Goal: Task Accomplishment & Management: Manage account settings

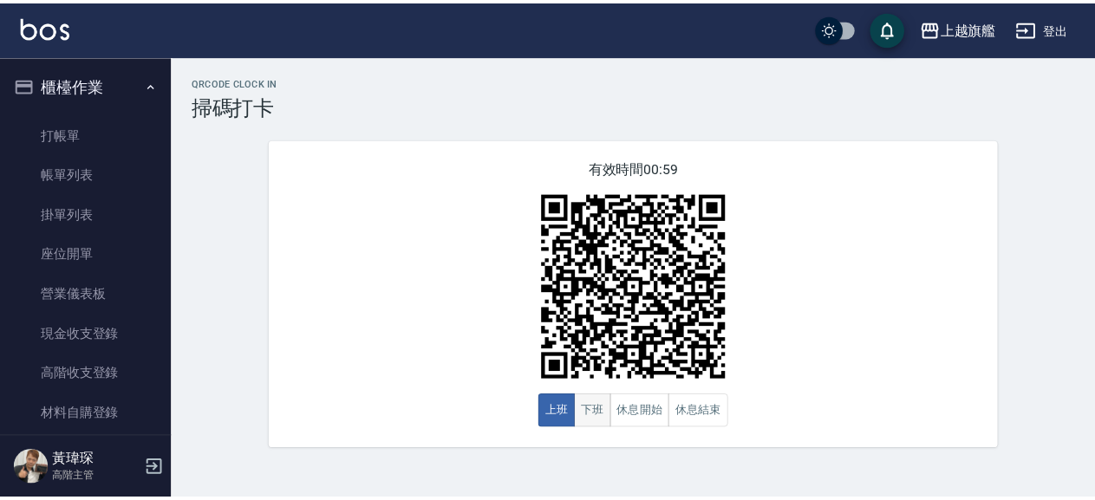
scroll to position [202, 0]
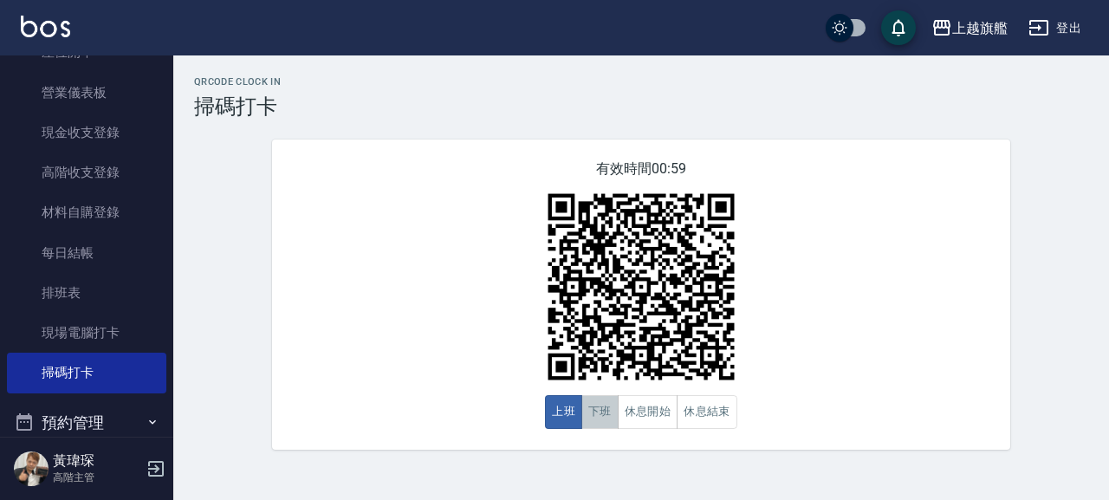
click at [598, 422] on button "下班" at bounding box center [599, 412] width 37 height 34
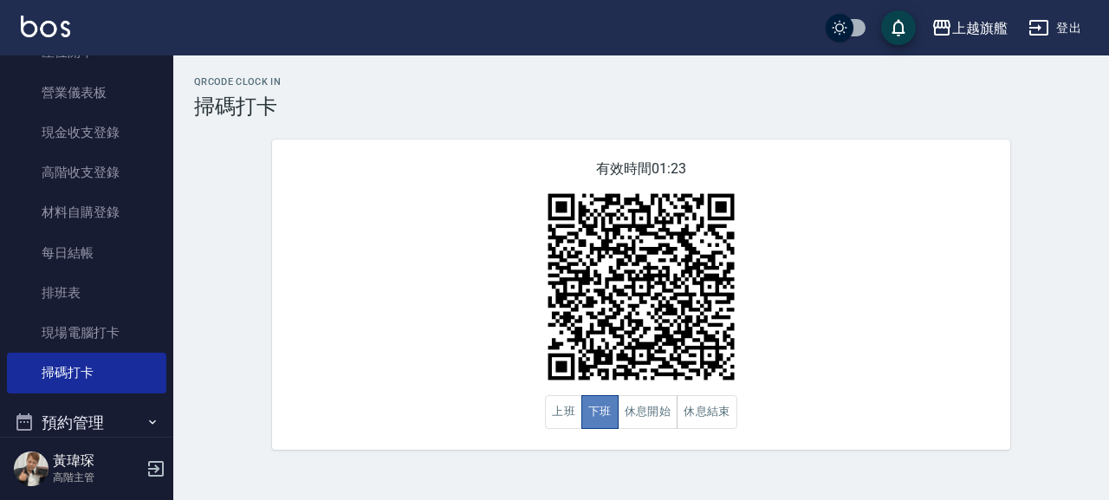
click at [598, 422] on button "下班" at bounding box center [599, 412] width 37 height 34
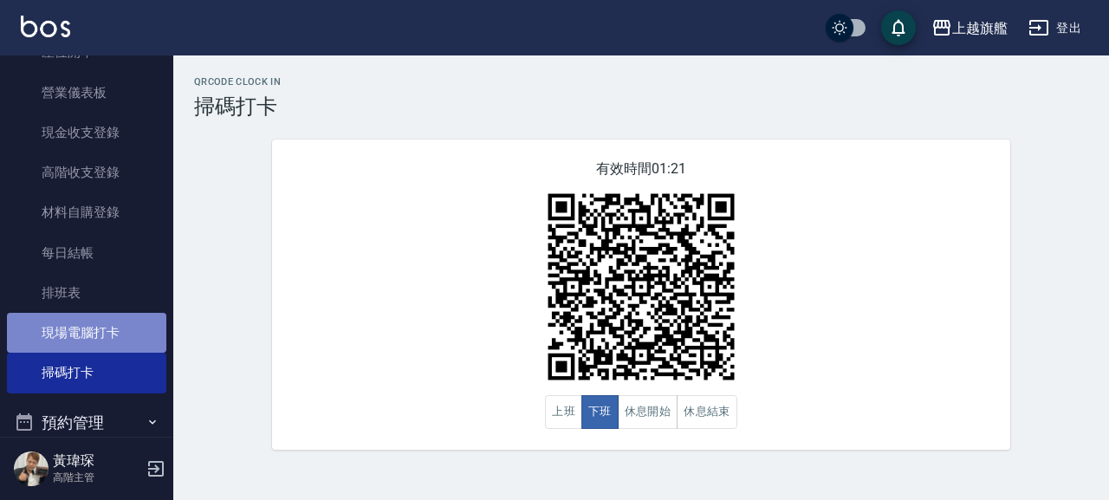
click at [120, 315] on link "現場電腦打卡" at bounding box center [86, 333] width 159 height 40
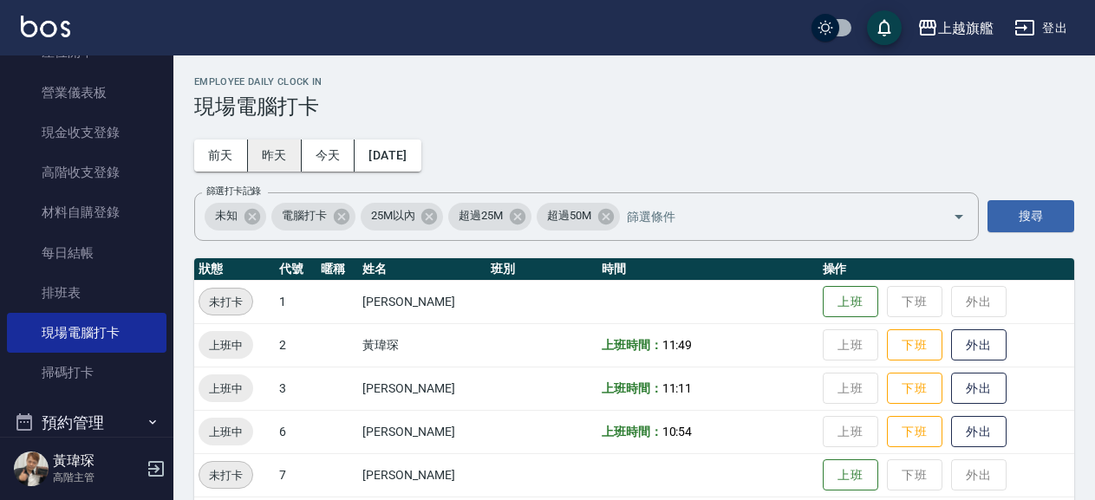
click at [269, 165] on button "昨天" at bounding box center [275, 156] width 54 height 32
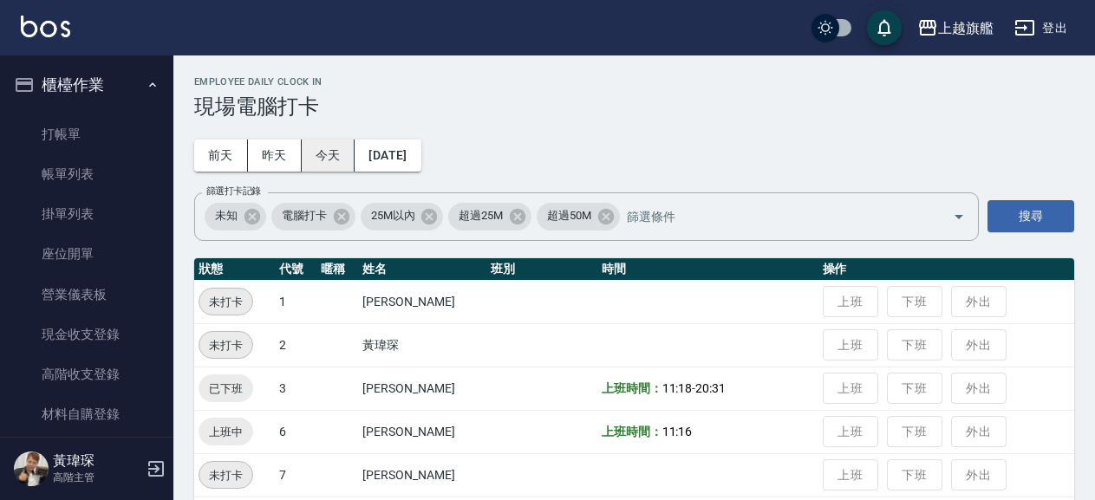
click at [328, 153] on button "今天" at bounding box center [329, 156] width 54 height 32
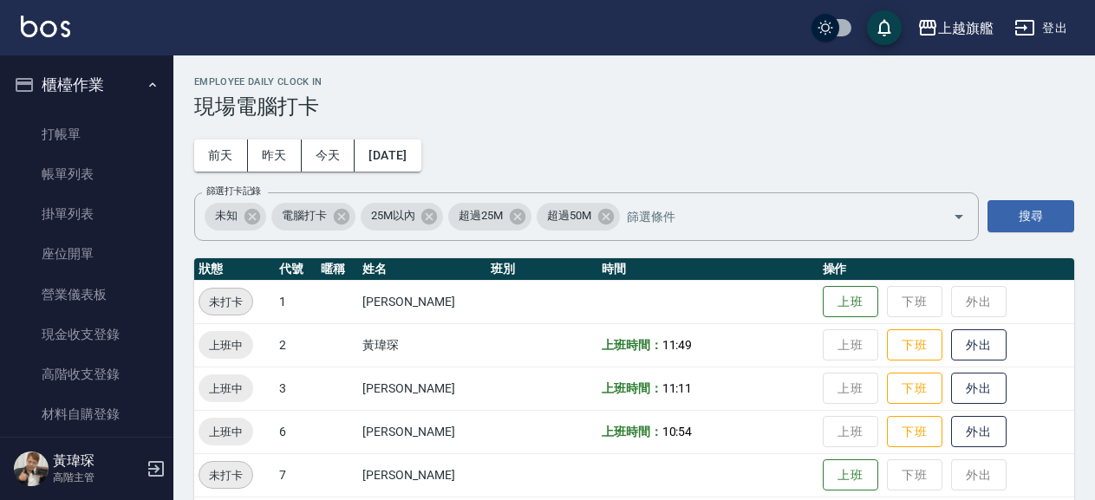
click at [114, 83] on button "櫃檯作業" at bounding box center [86, 84] width 159 height 45
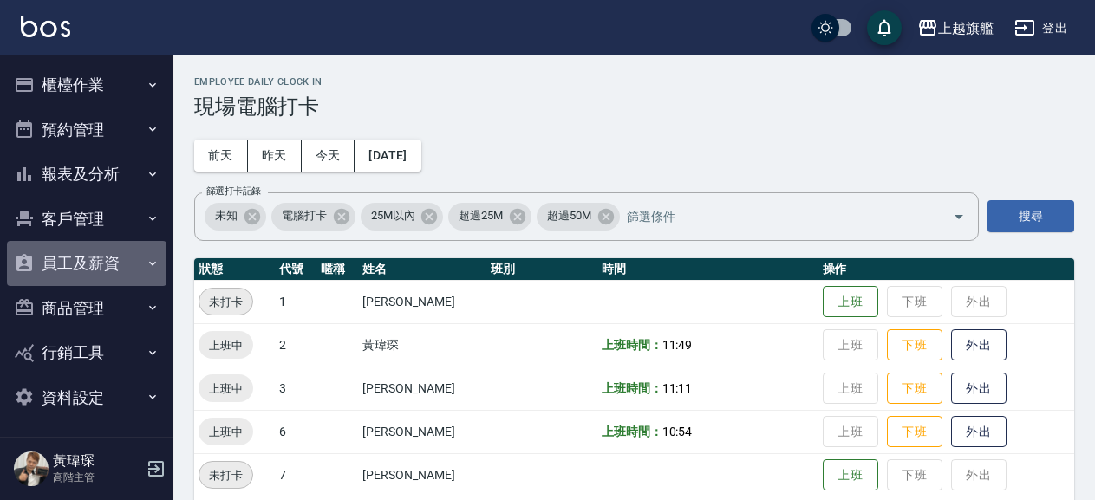
click at [107, 250] on button "員工及薪資" at bounding box center [86, 263] width 159 height 45
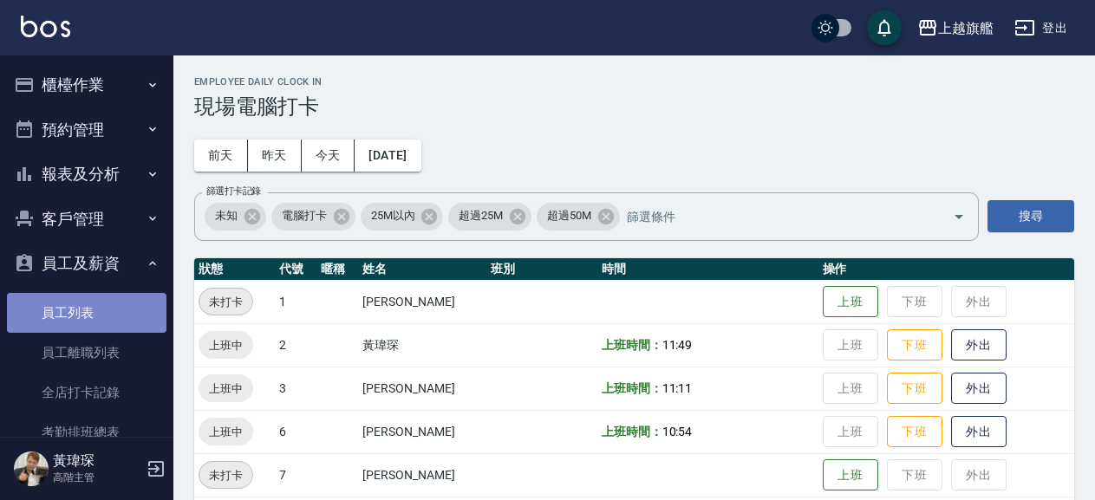
click at [96, 304] on link "員工列表" at bounding box center [86, 313] width 159 height 40
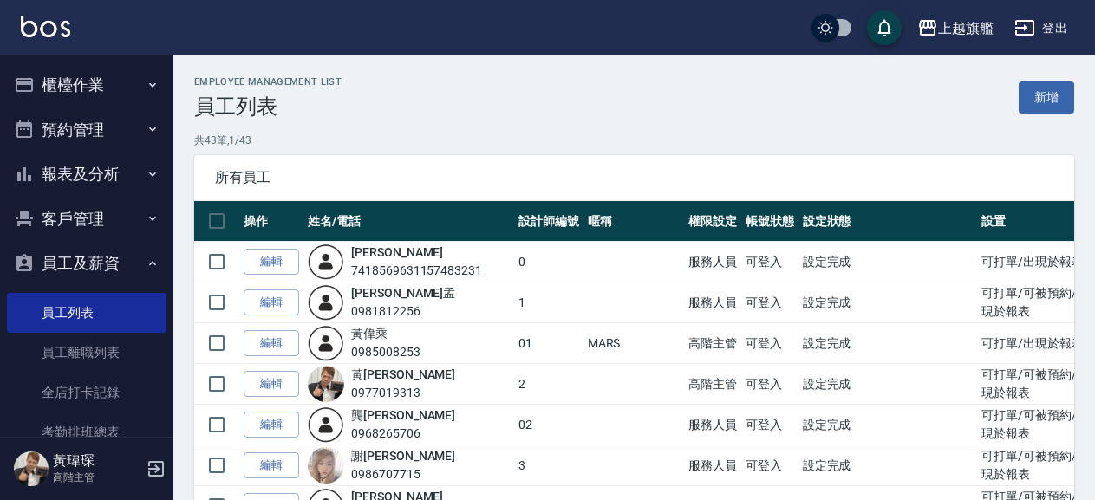
click at [107, 76] on button "櫃檯作業" at bounding box center [86, 84] width 159 height 45
